Goal: Task Accomplishment & Management: Manage account settings

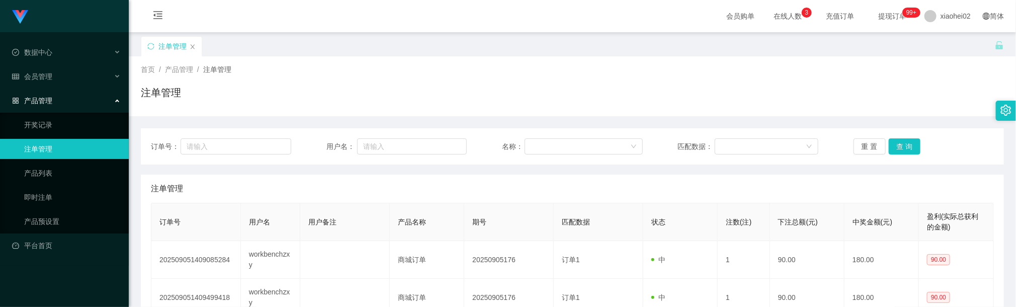
scroll to position [114, 0]
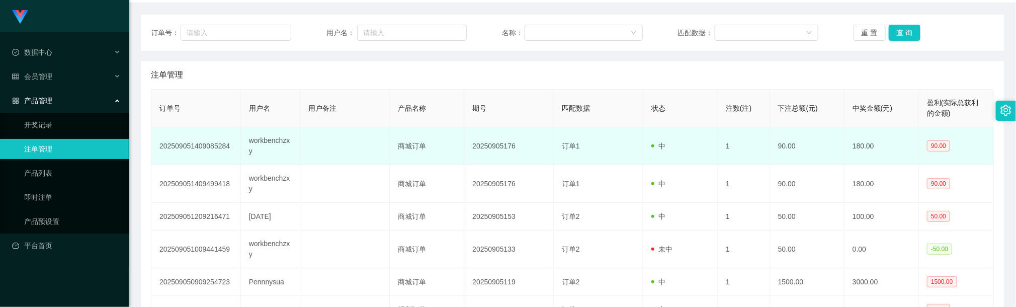
click at [394, 163] on td "商城订单" at bounding box center [427, 146] width 74 height 38
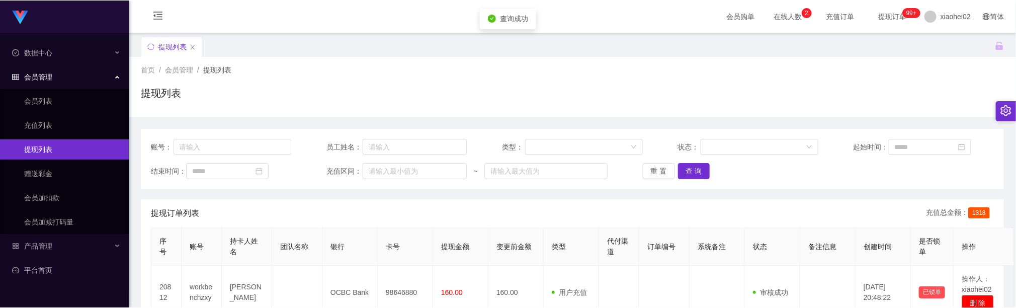
scroll to position [75, 0]
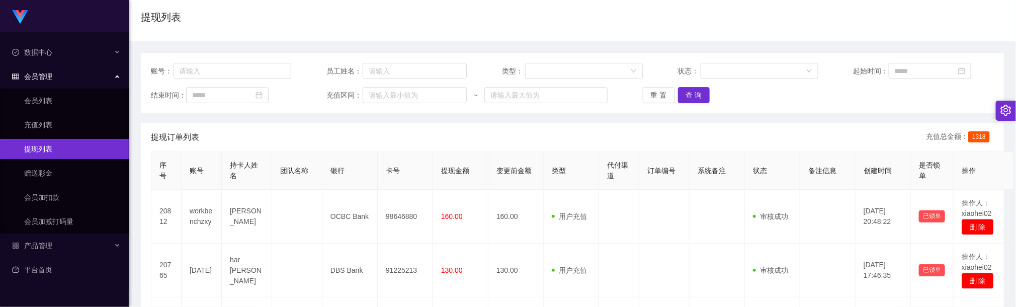
click at [359, 35] on div "首页 / 会员管理 / 提现列表 / 提现列表" at bounding box center [572, 11] width 887 height 60
drag, startPoint x: 688, startPoint y: 83, endPoint x: 693, endPoint y: 89, distance: 7.9
click at [688, 85] on div "账号： 员工姓名： 类型： 状态： 起始时间： 结束时间： 充值区间： ~ 重 置 查 询" at bounding box center [572, 83] width 863 height 60
click at [693, 92] on button "查 询" at bounding box center [694, 95] width 32 height 16
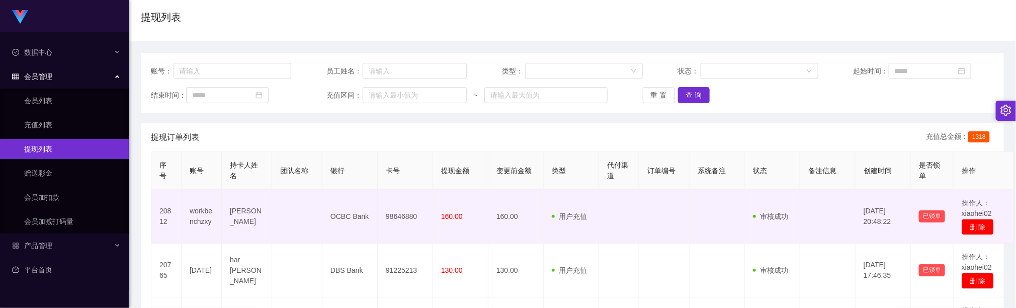
drag, startPoint x: 299, startPoint y: 204, endPoint x: 291, endPoint y: 186, distance: 19.3
click at [299, 204] on td at bounding box center [297, 217] width 50 height 54
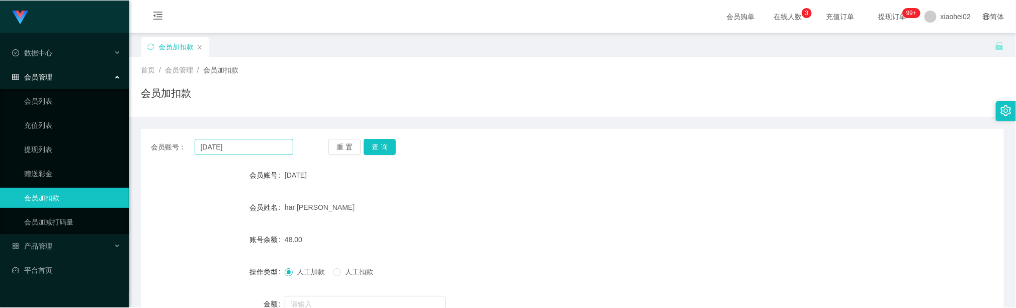
scroll to position [106, 0]
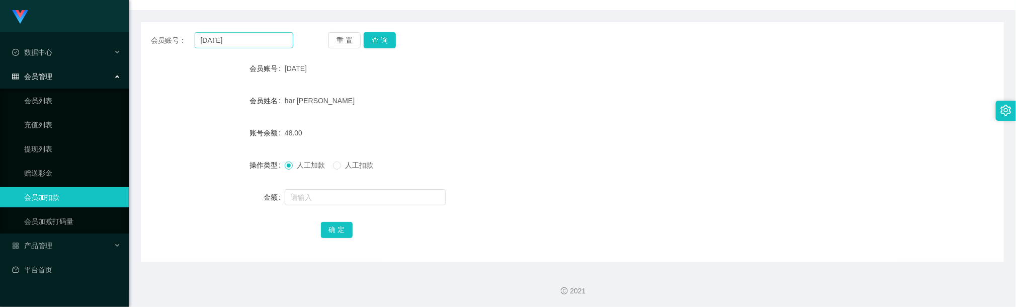
click at [224, 44] on input "[DATE]" at bounding box center [244, 40] width 99 height 16
click at [384, 42] on button "查 询" at bounding box center [380, 40] width 32 height 16
click at [320, 200] on input "text" at bounding box center [365, 197] width 161 height 16
type input "16"
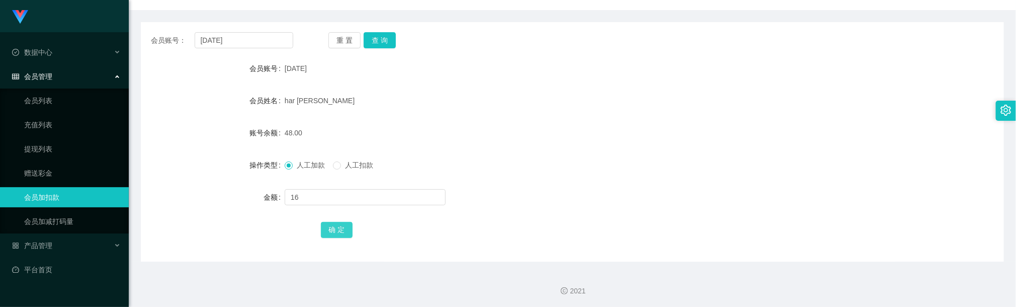
click at [343, 236] on button "确 定" at bounding box center [337, 230] width 32 height 16
drag, startPoint x: 467, startPoint y: 154, endPoint x: 428, endPoint y: 139, distance: 41.1
click at [457, 150] on form "会员账号 [DATE] 会员姓名 har Meikuan 账号余额 64.00 操作类型 人工加款 人工扣款 金额 确 定" at bounding box center [572, 148] width 863 height 181
click at [272, 38] on input "[DATE]" at bounding box center [244, 40] width 99 height 16
drag, startPoint x: 272, startPoint y: 38, endPoint x: 305, endPoint y: 37, distance: 33.2
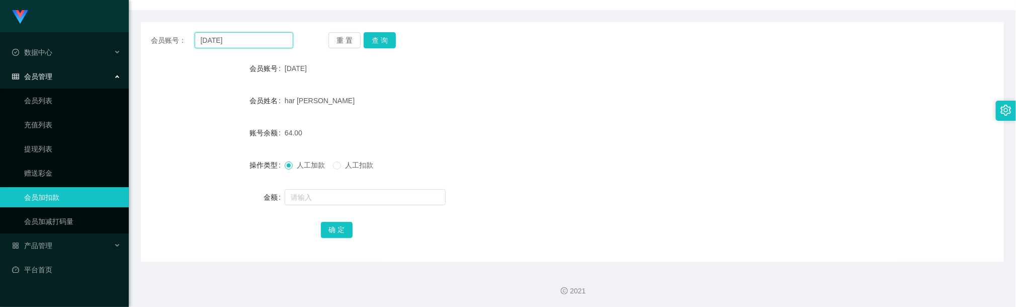
click at [272, 38] on input "[DATE]" at bounding box center [244, 40] width 99 height 16
paste input "workbenchzxy"
type input "workbenchzxy"
click at [391, 36] on button "查 询" at bounding box center [380, 40] width 32 height 16
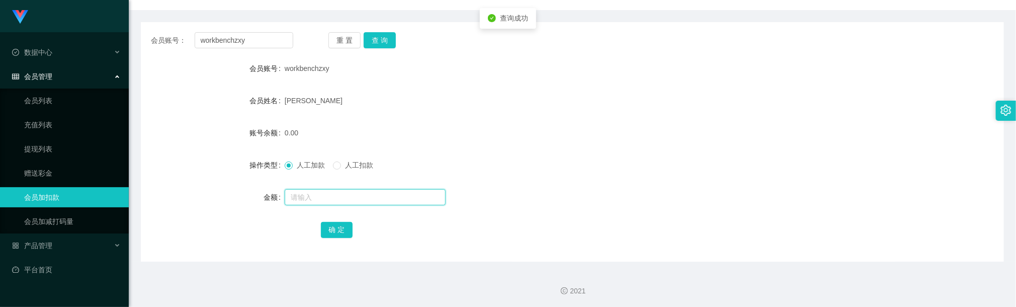
click at [323, 198] on input "text" at bounding box center [365, 197] width 161 height 16
type input "15"
drag, startPoint x: 338, startPoint y: 219, endPoint x: 342, endPoint y: 225, distance: 7.1
click at [342, 224] on div "确 定" at bounding box center [572, 229] width 503 height 20
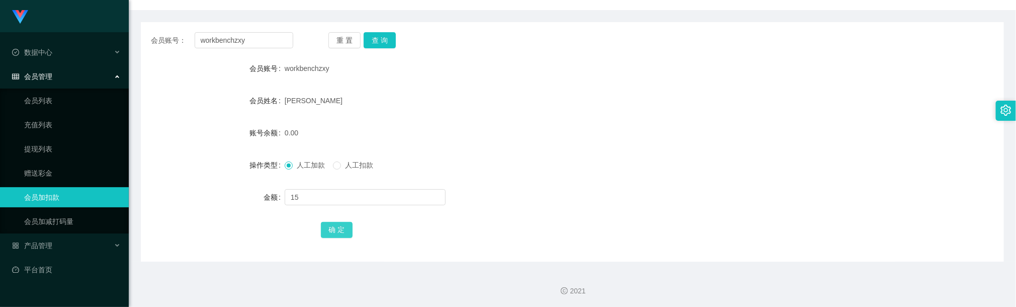
click at [341, 229] on button "确 定" at bounding box center [337, 230] width 32 height 16
click at [488, 94] on div "[PERSON_NAME]" at bounding box center [536, 100] width 503 height 20
